Goal: Navigation & Orientation: Find specific page/section

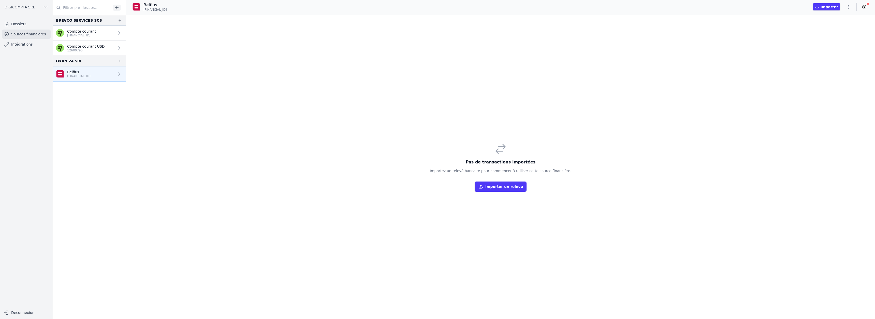
click at [105, 79] on link "Belfius [FINANCIAL_ID]" at bounding box center [89, 73] width 73 height 15
click at [120, 74] on icon at bounding box center [119, 74] width 2 height 4
click at [66, 74] on div "Belfius BE34 0689 5285 6790" at bounding box center [73, 73] width 35 height 9
click at [66, 50] on div "Compte courant USD 12600795" at bounding box center [80, 48] width 49 height 9
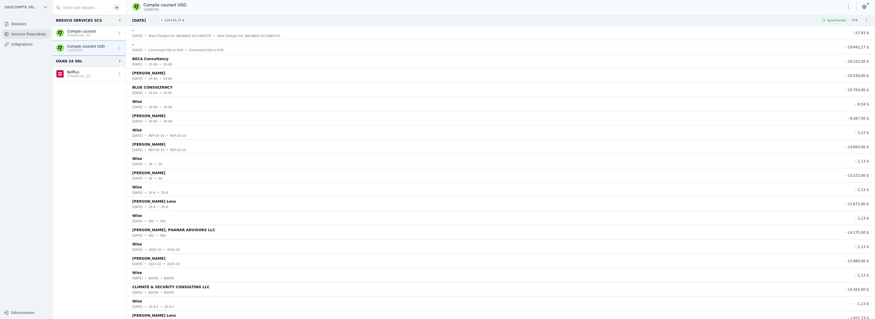
click at [81, 75] on p "[FINANCIAL_ID]" at bounding box center [78, 76] width 23 height 4
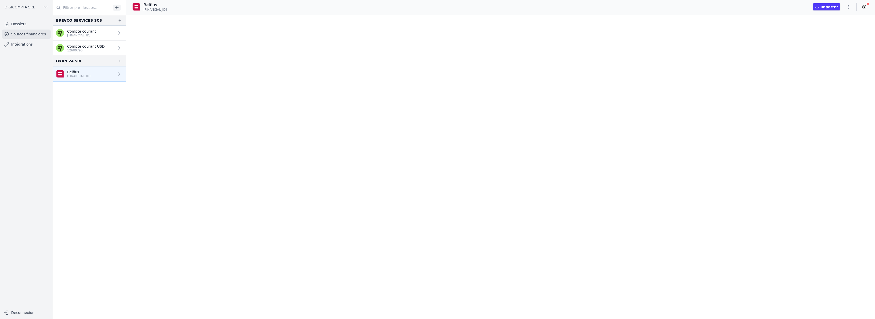
scroll to position [2493, 0]
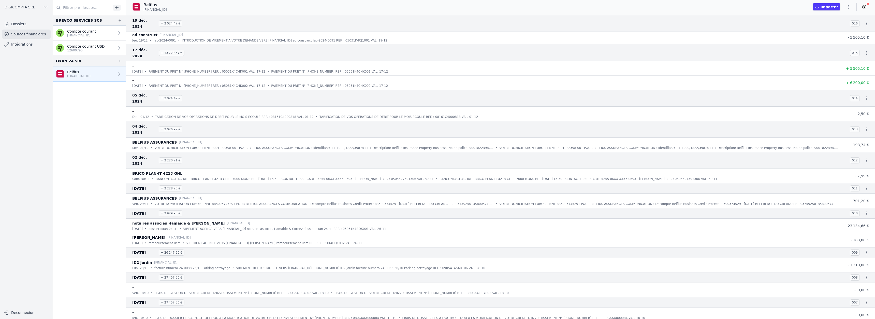
click at [119, 50] on icon at bounding box center [119, 48] width 5 height 5
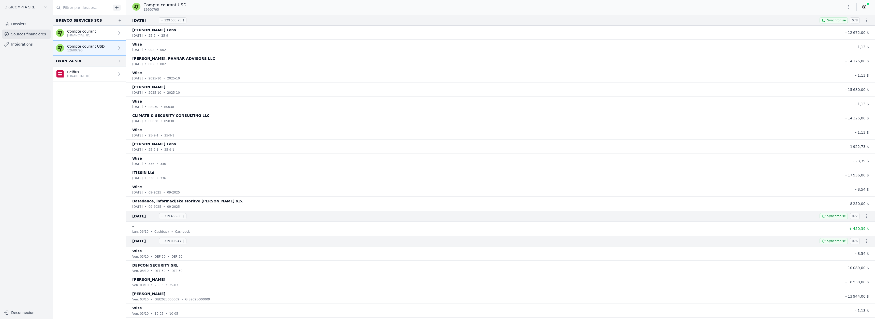
scroll to position [257, 0]
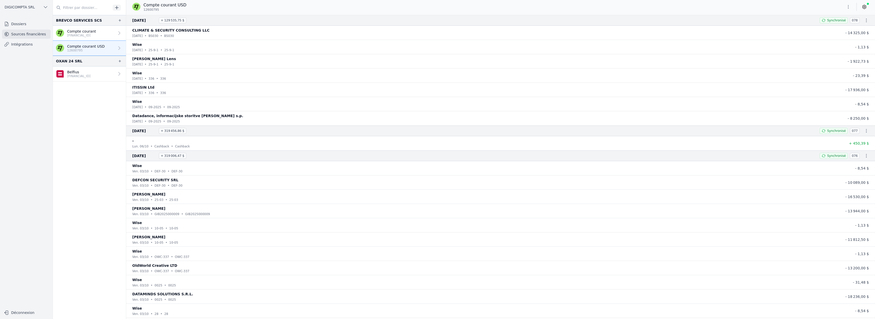
click at [869, 21] on icon "button" at bounding box center [866, 20] width 5 height 5
click at [868, 21] on div at bounding box center [437, 159] width 875 height 319
click at [848, 7] on icon "button" at bounding box center [848, 6] width 5 height 5
click at [867, 7] on div at bounding box center [437, 159] width 875 height 319
click at [866, 7] on icon at bounding box center [864, 6] width 5 height 5
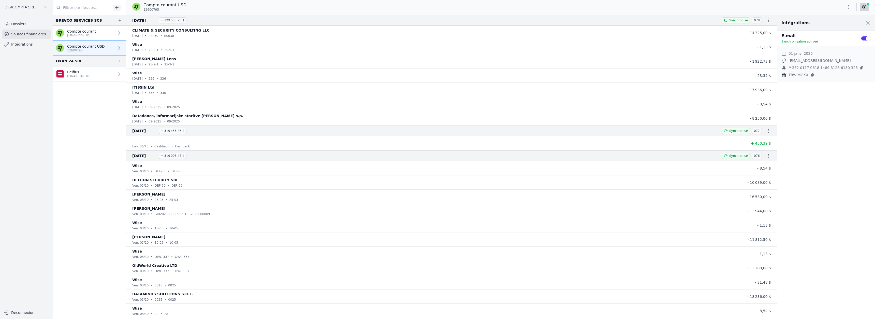
click at [783, 9] on div "Compte courant USD 12600795" at bounding box center [500, 7] width 749 height 10
click at [870, 23] on span at bounding box center [868, 22] width 11 height 11
